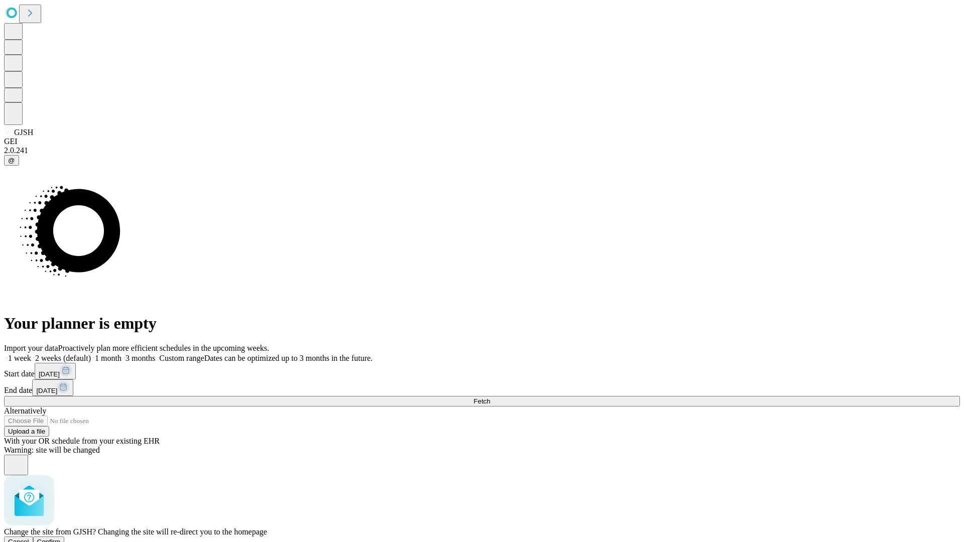
click at [61, 538] on span "Confirm" at bounding box center [49, 542] width 24 height 8
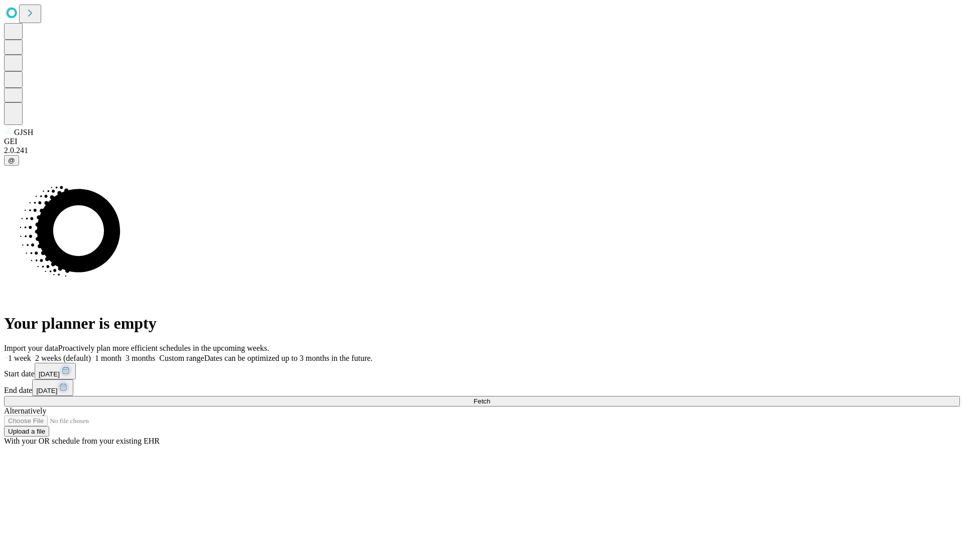
click at [31, 354] on label "1 week" at bounding box center [17, 358] width 27 height 9
click at [490, 398] on span "Fetch" at bounding box center [482, 402] width 17 height 8
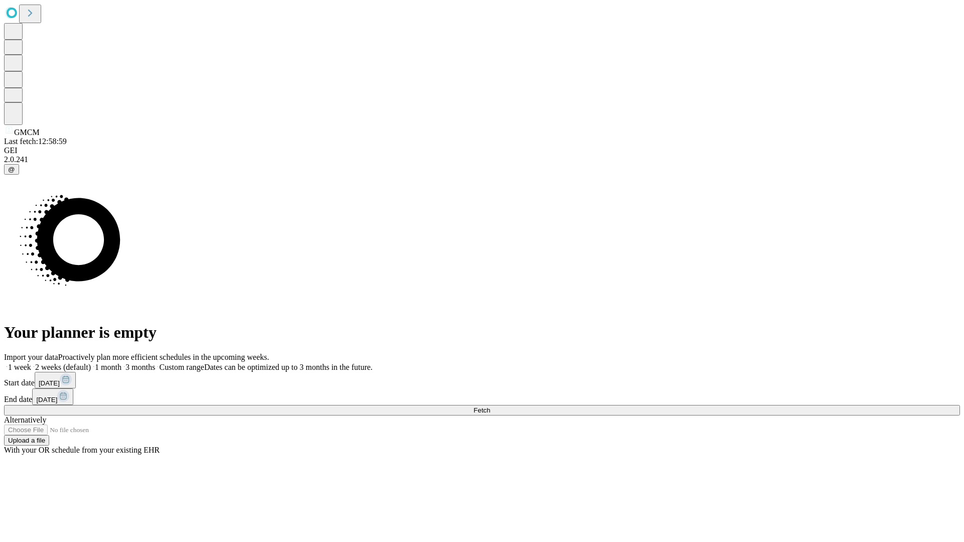
click at [31, 363] on label "1 week" at bounding box center [17, 367] width 27 height 9
click at [490, 407] on span "Fetch" at bounding box center [482, 411] width 17 height 8
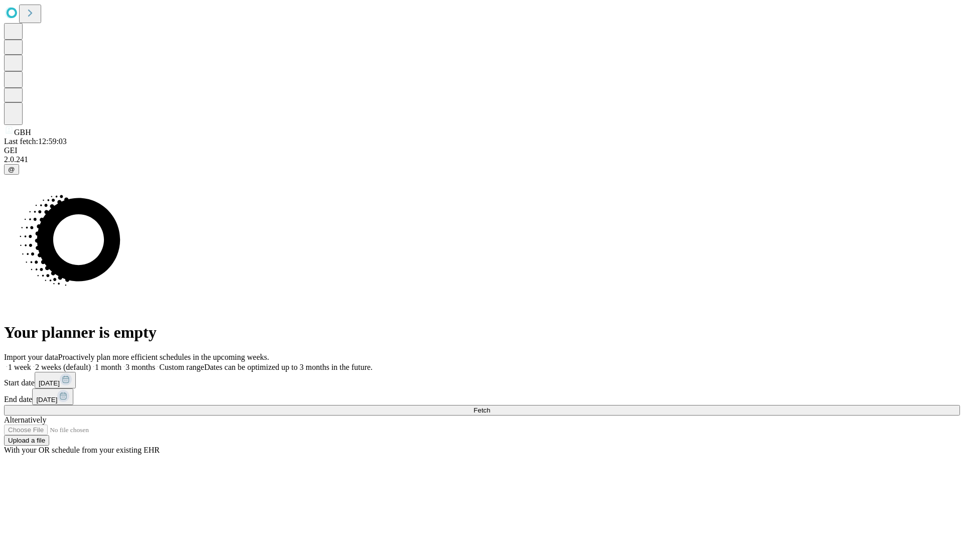
click at [31, 363] on label "1 week" at bounding box center [17, 367] width 27 height 9
click at [490, 407] on span "Fetch" at bounding box center [482, 411] width 17 height 8
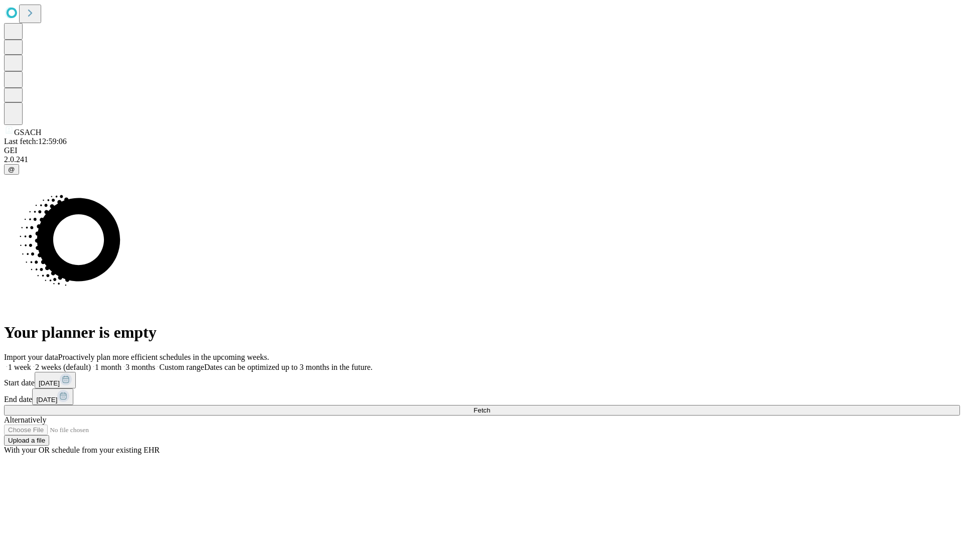
click at [490, 407] on span "Fetch" at bounding box center [482, 411] width 17 height 8
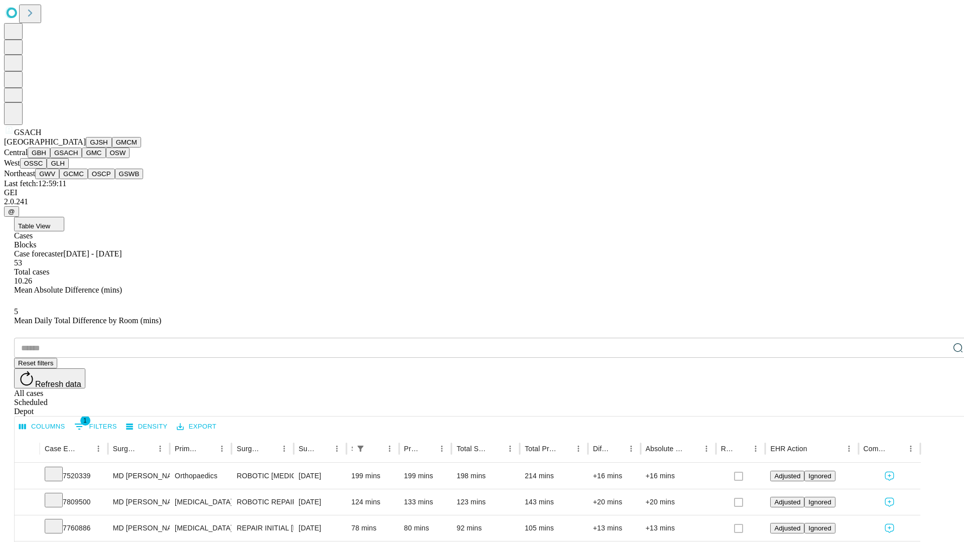
click at [82, 158] on button "GMC" at bounding box center [94, 153] width 24 height 11
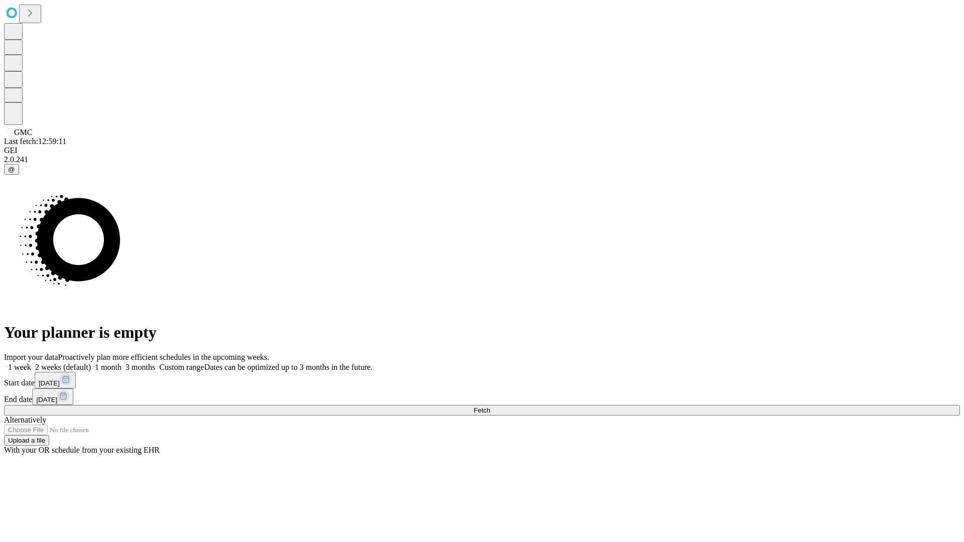
click at [31, 363] on label "1 week" at bounding box center [17, 367] width 27 height 9
click at [490, 407] on span "Fetch" at bounding box center [482, 411] width 17 height 8
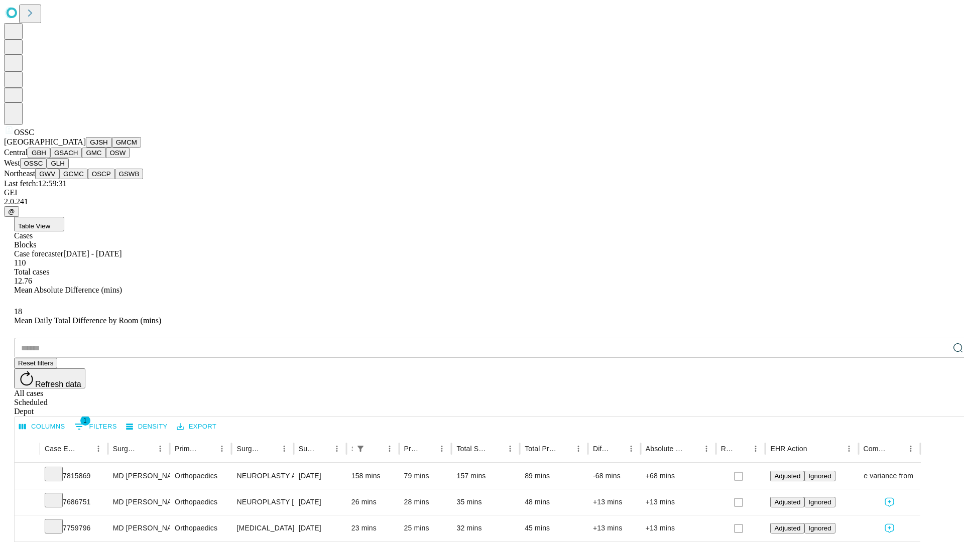
click at [68, 169] on button "GLH" at bounding box center [58, 163] width 22 height 11
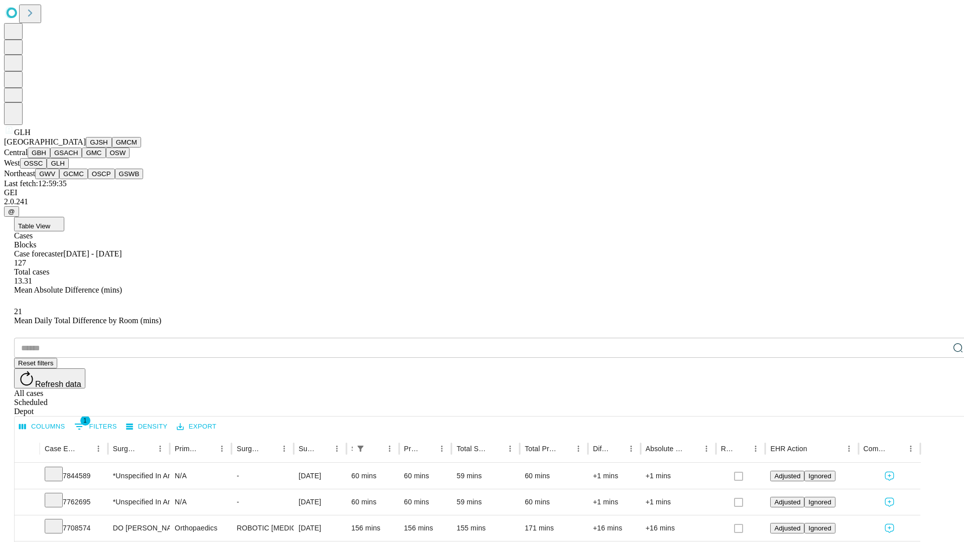
click at [59, 179] on button "GWV" at bounding box center [47, 174] width 24 height 11
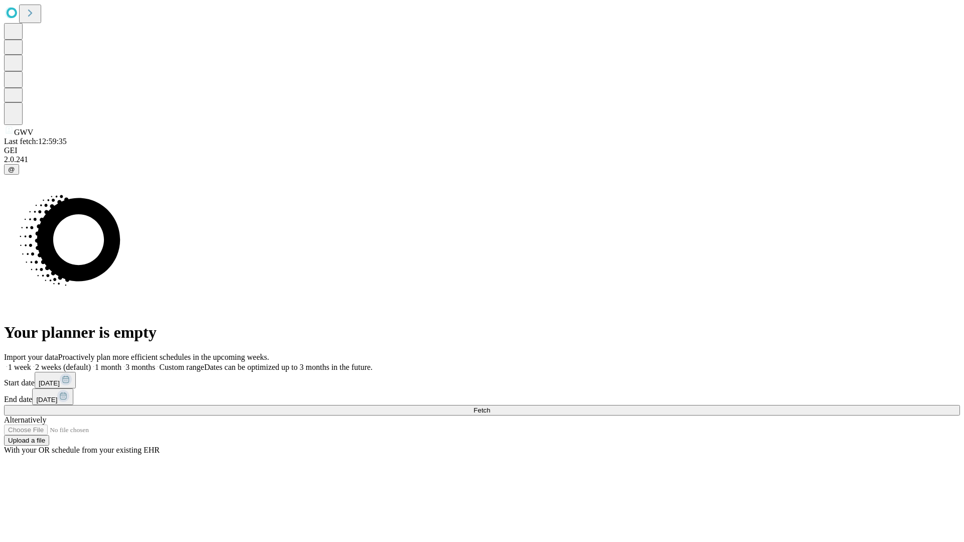
click at [31, 363] on label "1 week" at bounding box center [17, 367] width 27 height 9
click at [490, 407] on span "Fetch" at bounding box center [482, 411] width 17 height 8
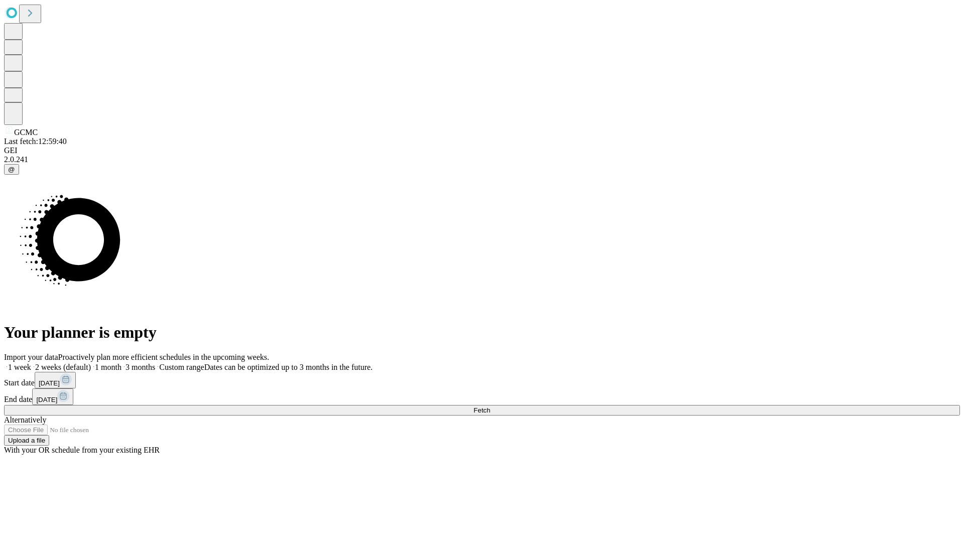
click at [31, 363] on label "1 week" at bounding box center [17, 367] width 27 height 9
click at [490, 407] on span "Fetch" at bounding box center [482, 411] width 17 height 8
